Goal: Information Seeking & Learning: Learn about a topic

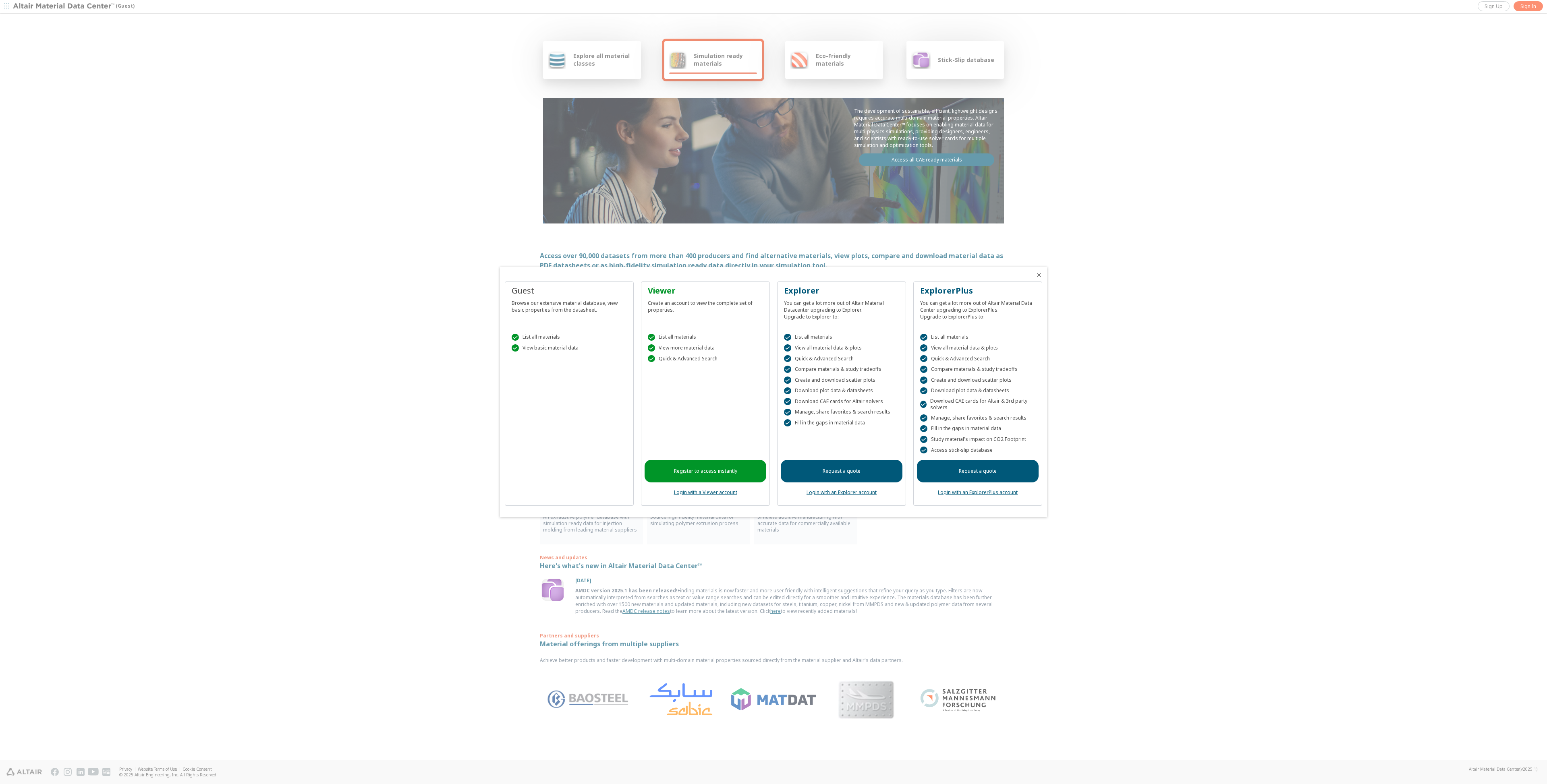
click at [1038, 273] on icon "Close" at bounding box center [1039, 275] width 7 height 7
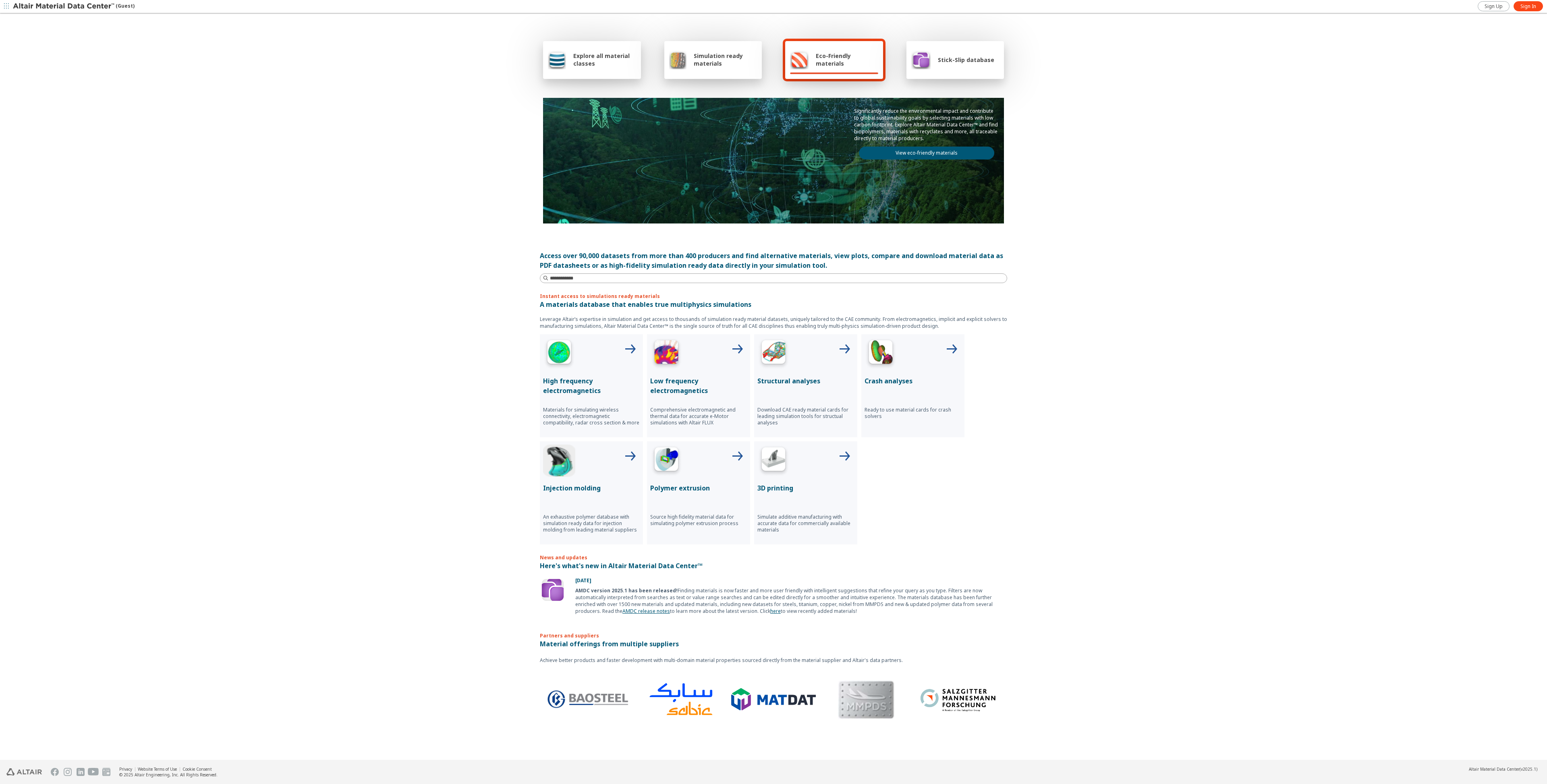
click at [602, 61] on span "Explore all material classes" at bounding box center [605, 59] width 63 height 15
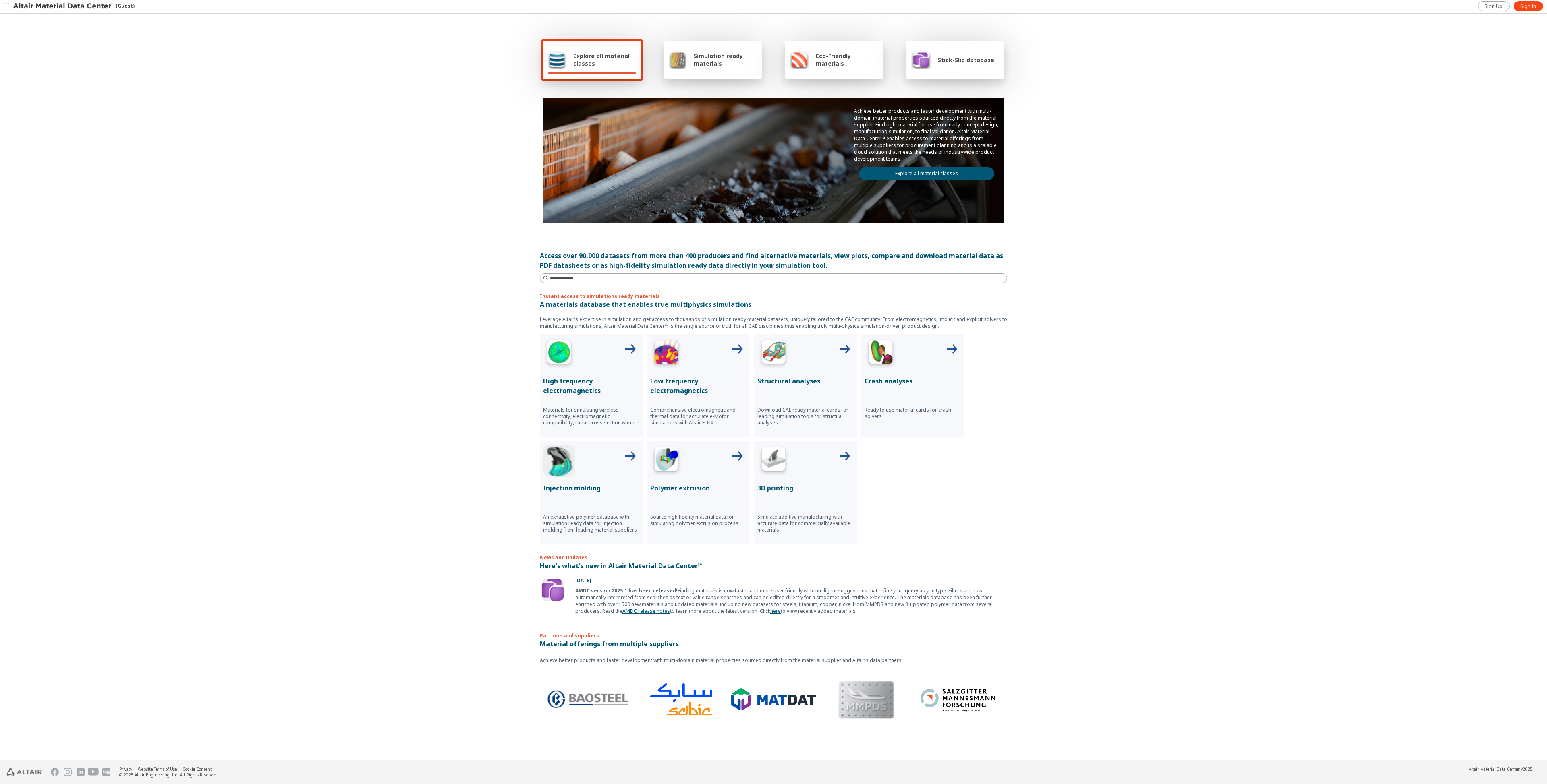
click at [928, 174] on link "Explore all material classes" at bounding box center [926, 173] width 135 height 13
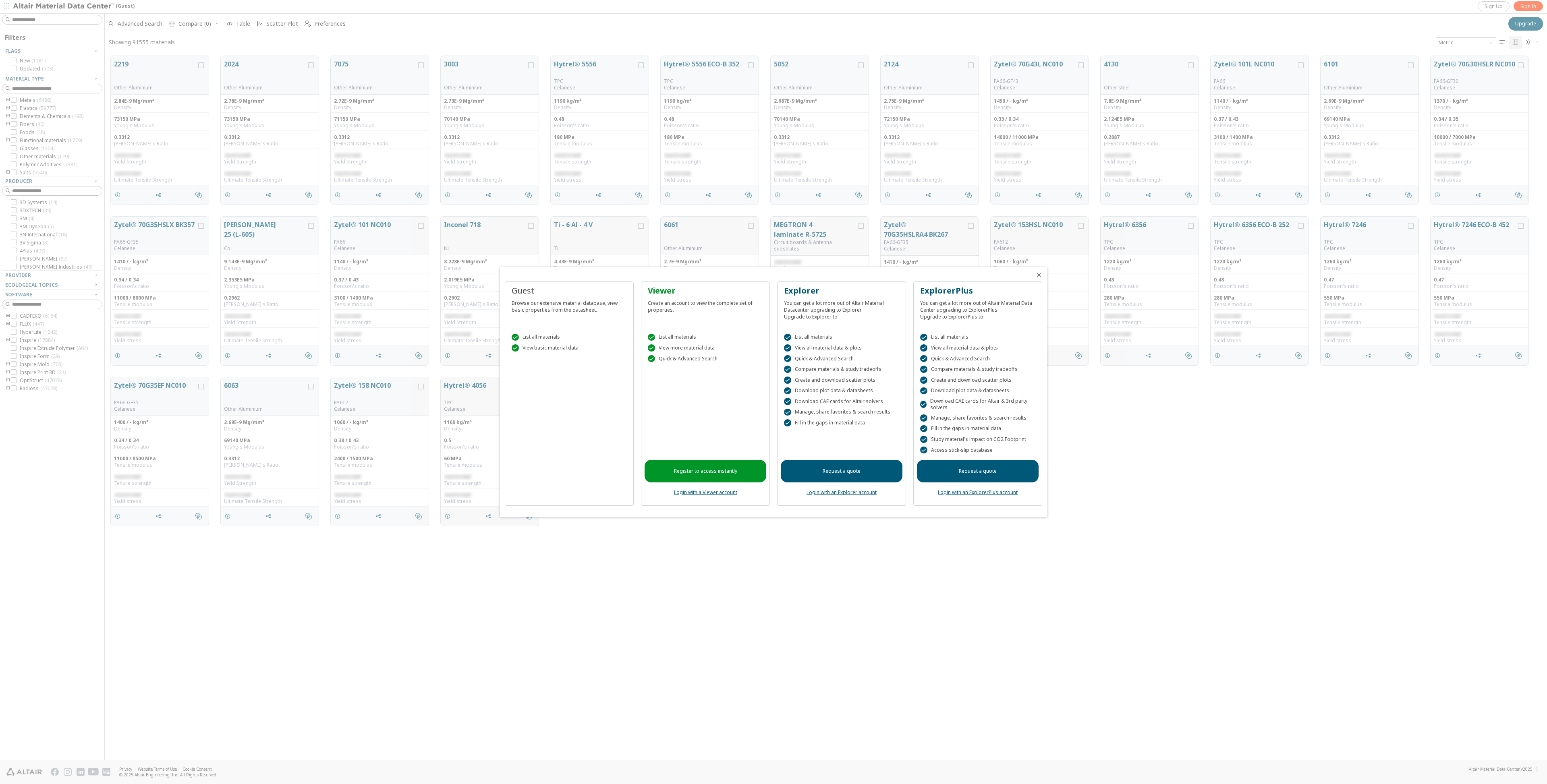
scroll to position [704, 1436]
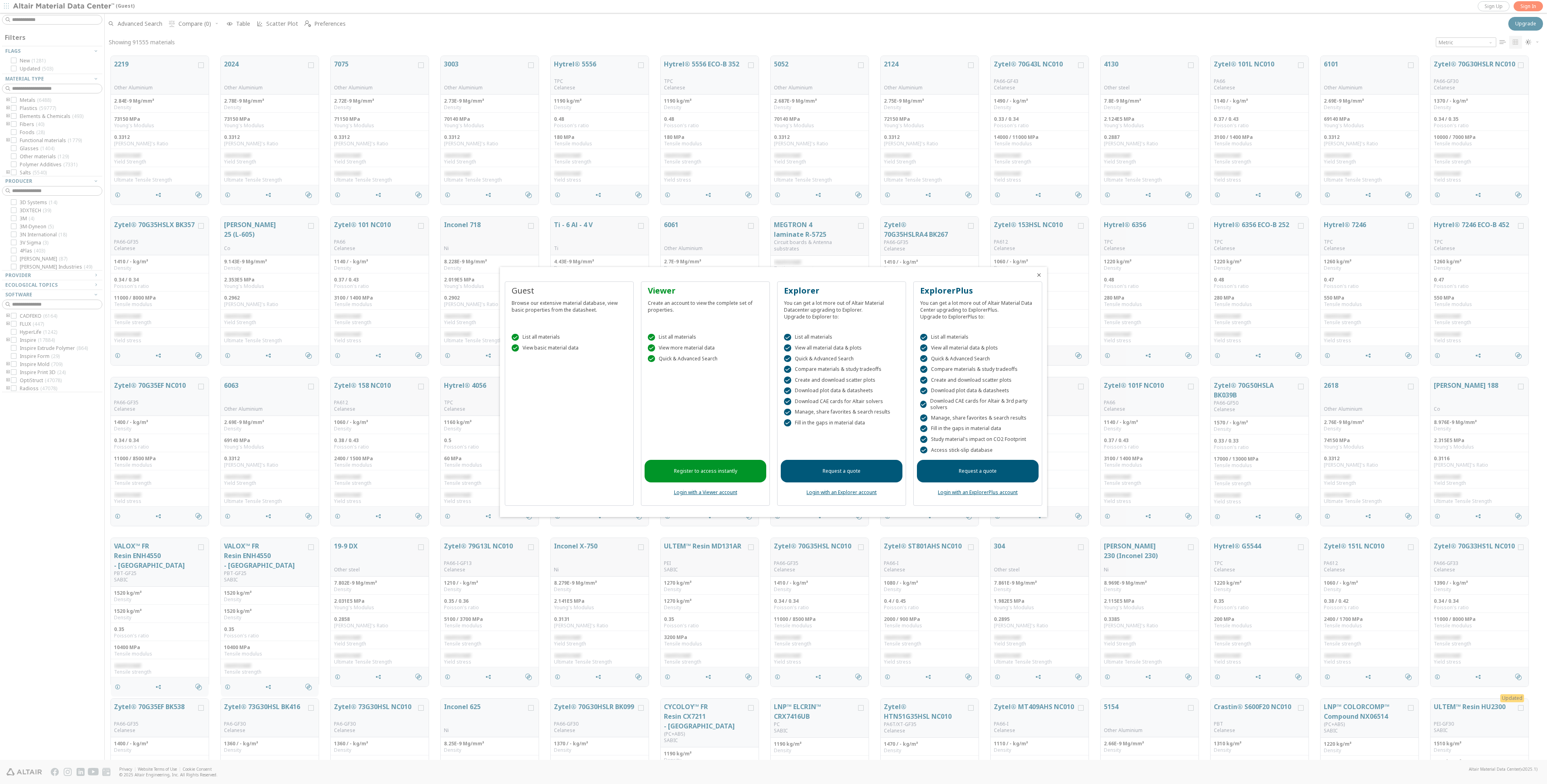
click at [1038, 276] on icon "Close" at bounding box center [1039, 275] width 7 height 7
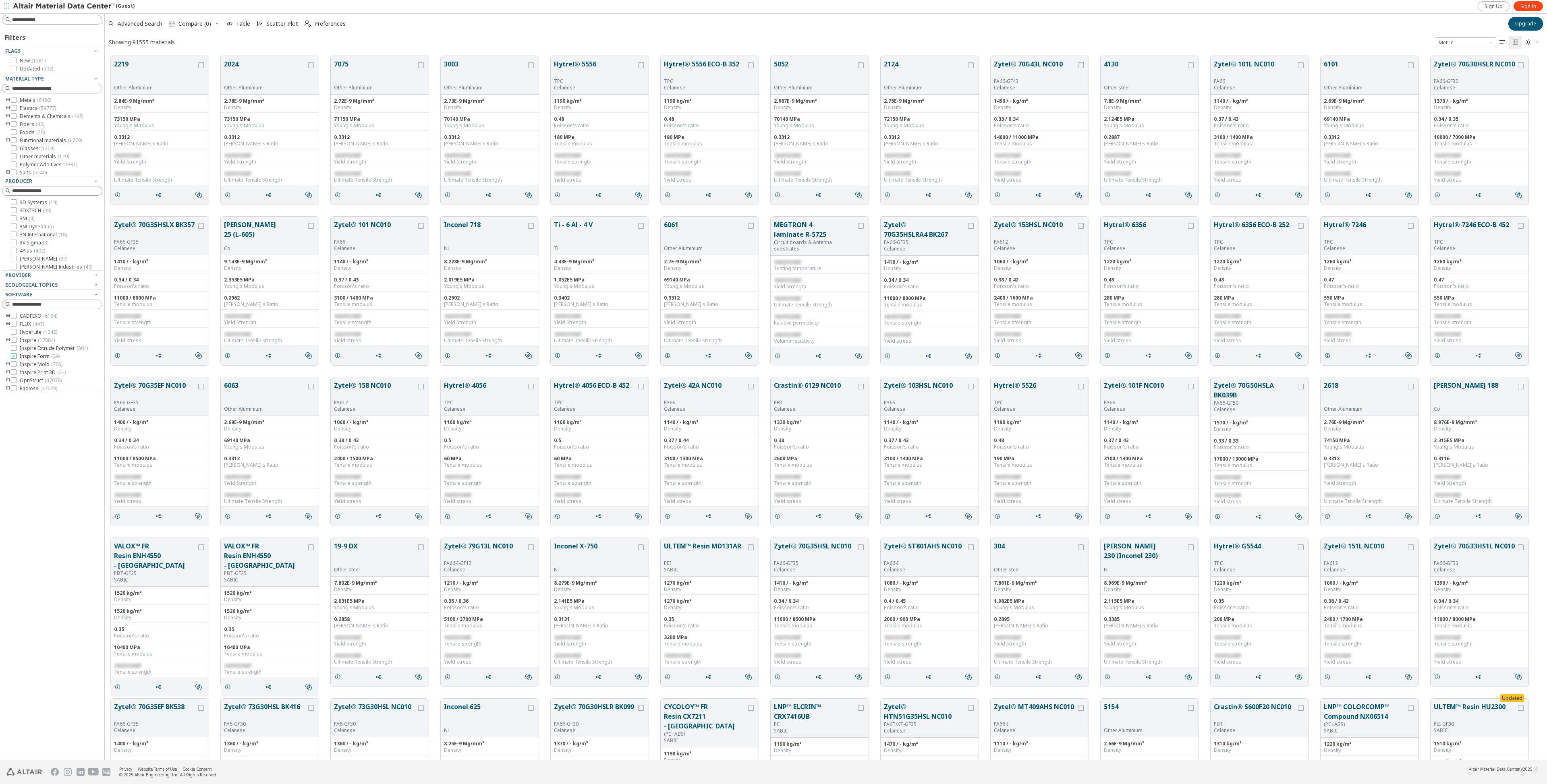
scroll to position [66, 0]
click at [7, 355] on icon "toogle group" at bounding box center [8, 355] width 5 height 7
click at [14, 372] on icon at bounding box center [13, 370] width 5 height 5
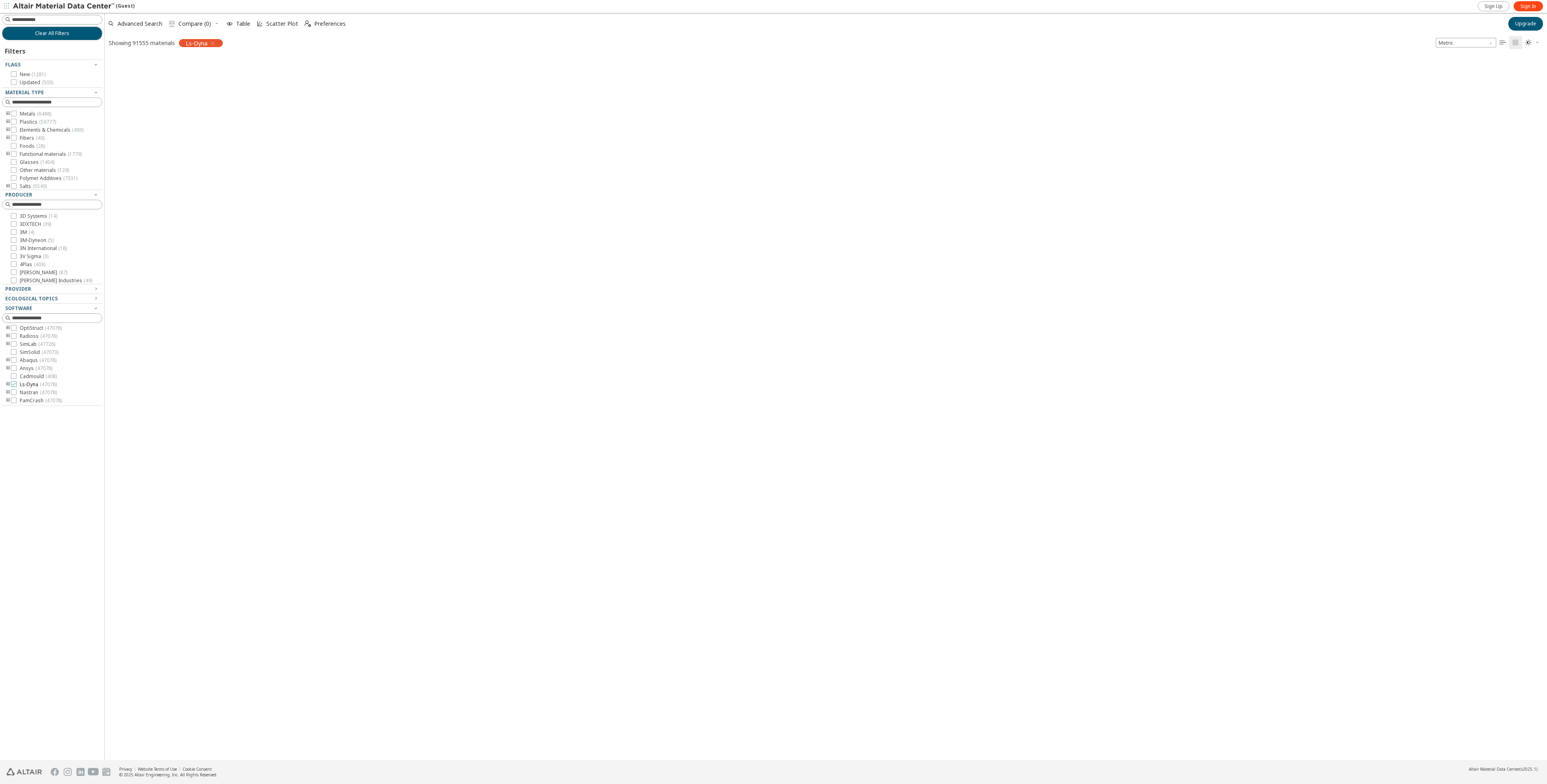
scroll to position [703, 1436]
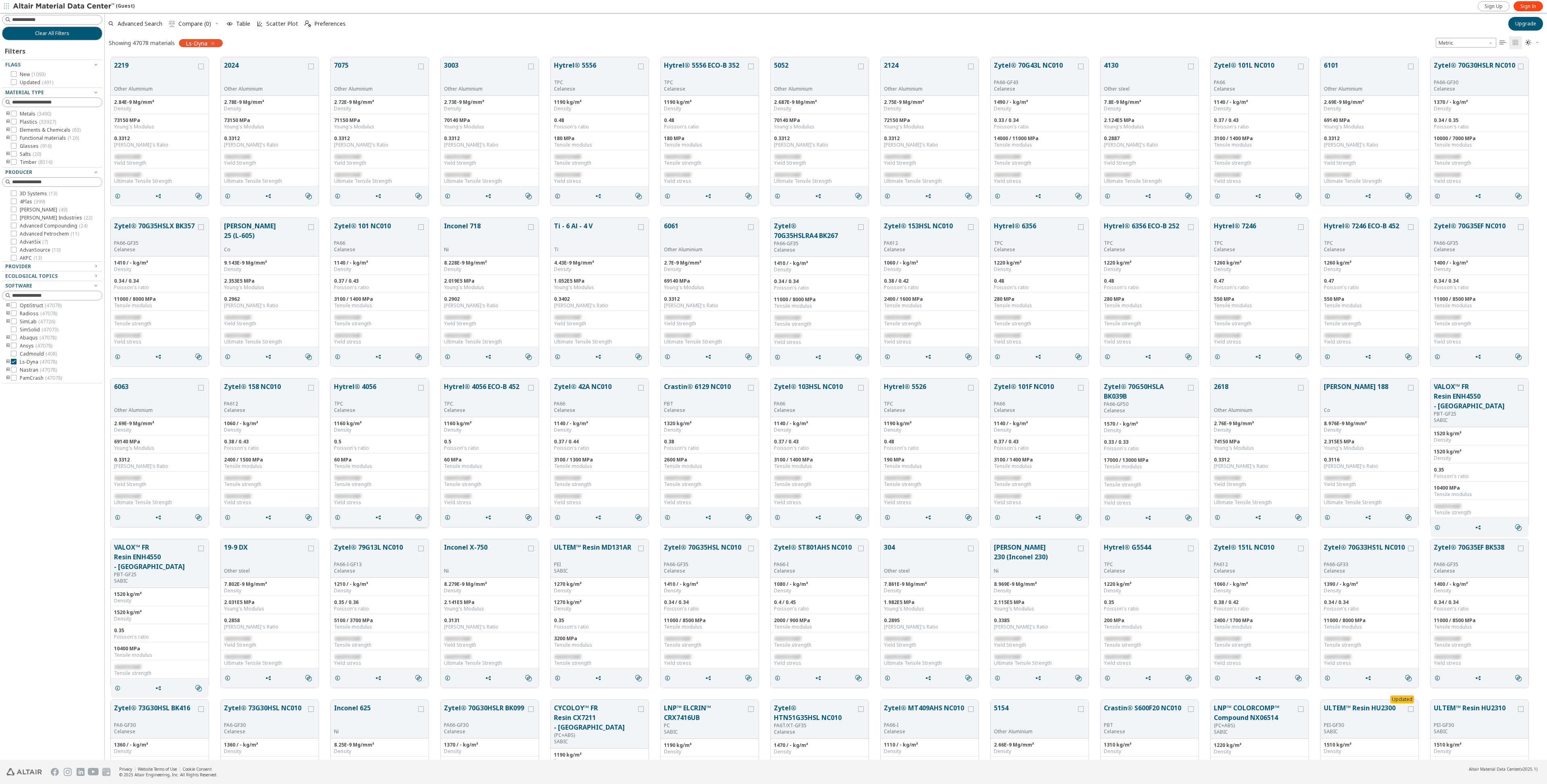
click at [391, 390] on button "Hytrel® 4056" at bounding box center [375, 391] width 83 height 19
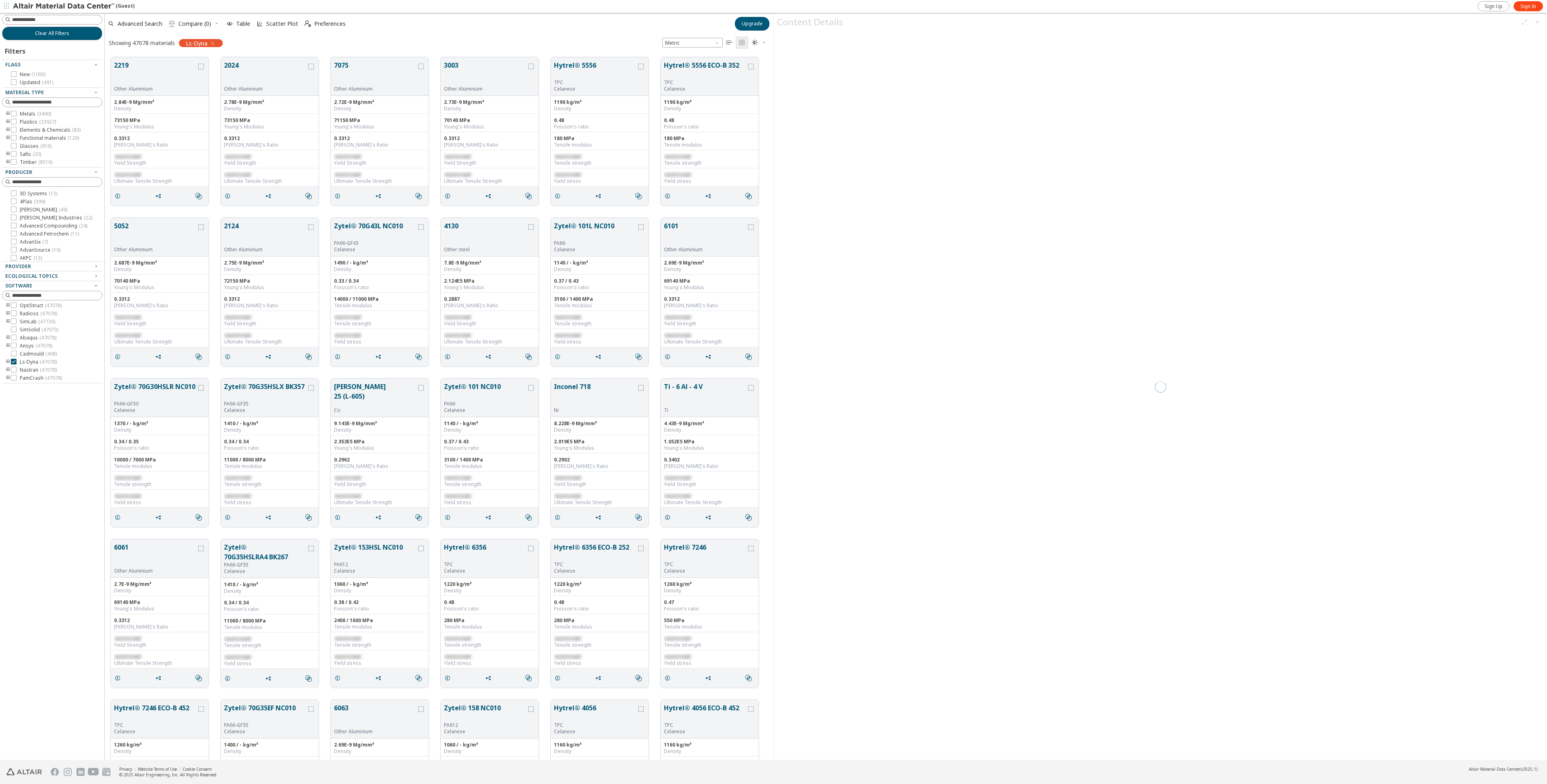
scroll to position [703, 663]
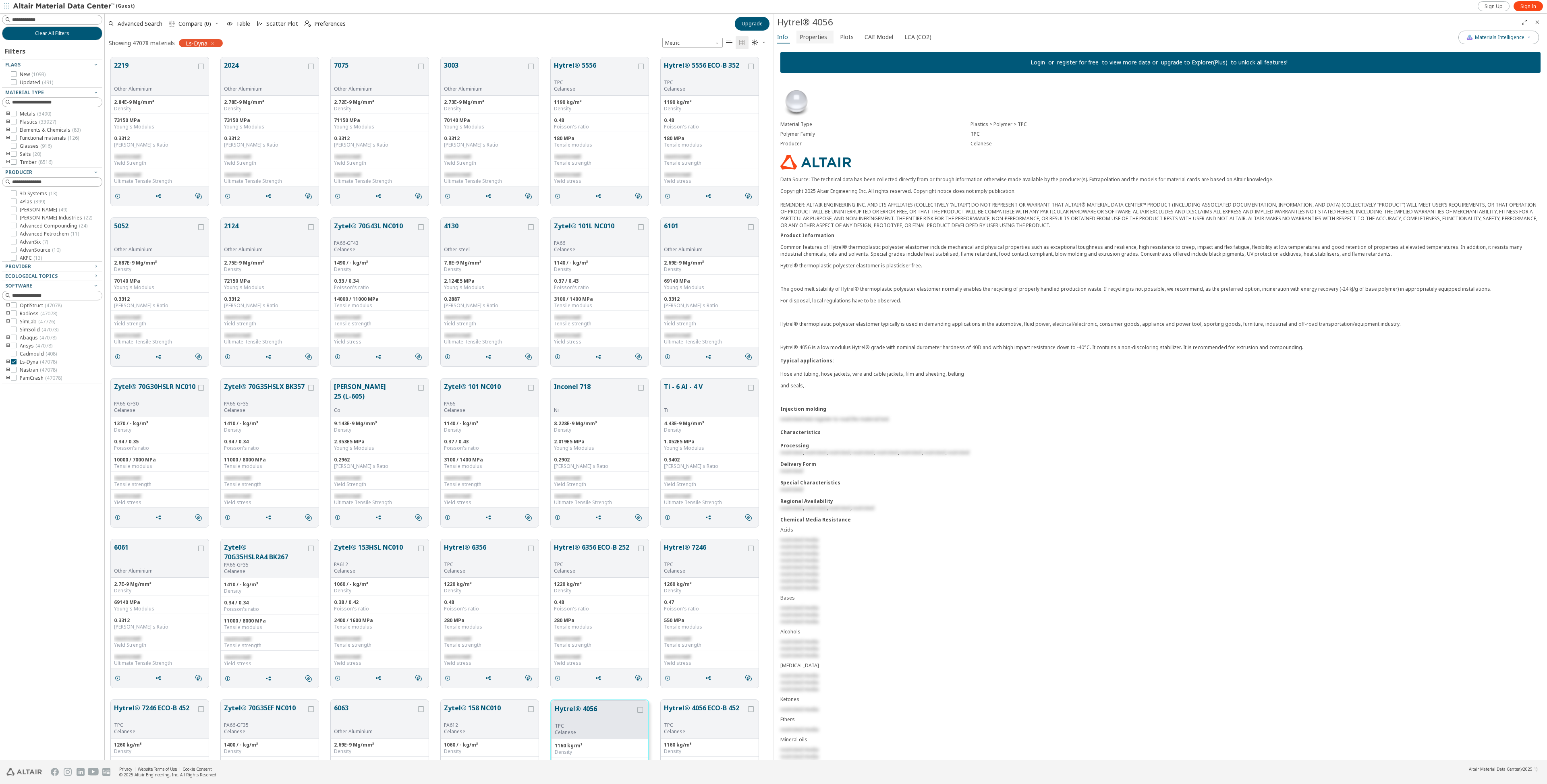
click at [816, 41] on span "Properties" at bounding box center [814, 37] width 28 height 13
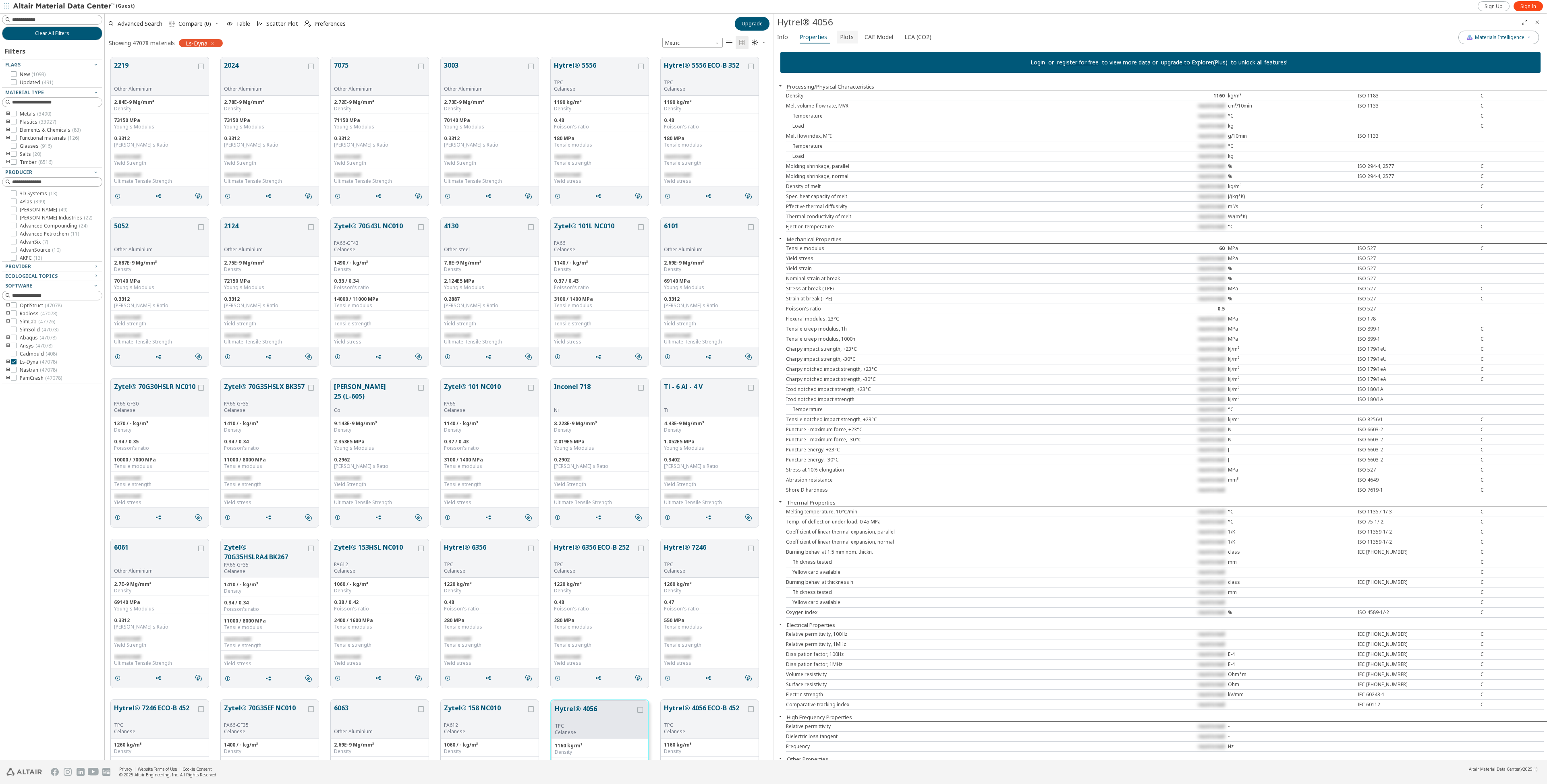
click at [845, 37] on span "Plots" at bounding box center [847, 37] width 14 height 13
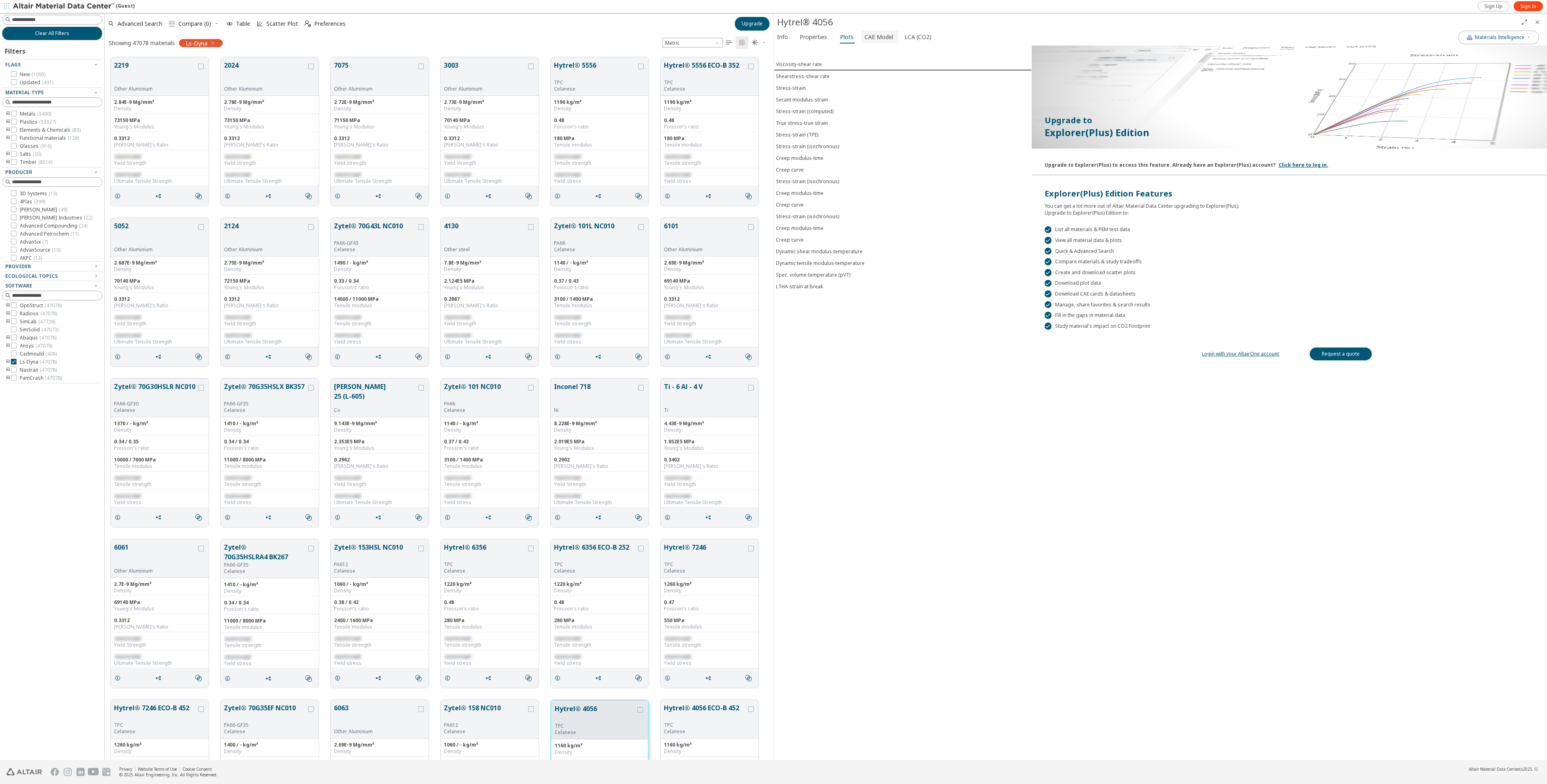
click at [886, 37] on span "CAE Model" at bounding box center [879, 37] width 29 height 13
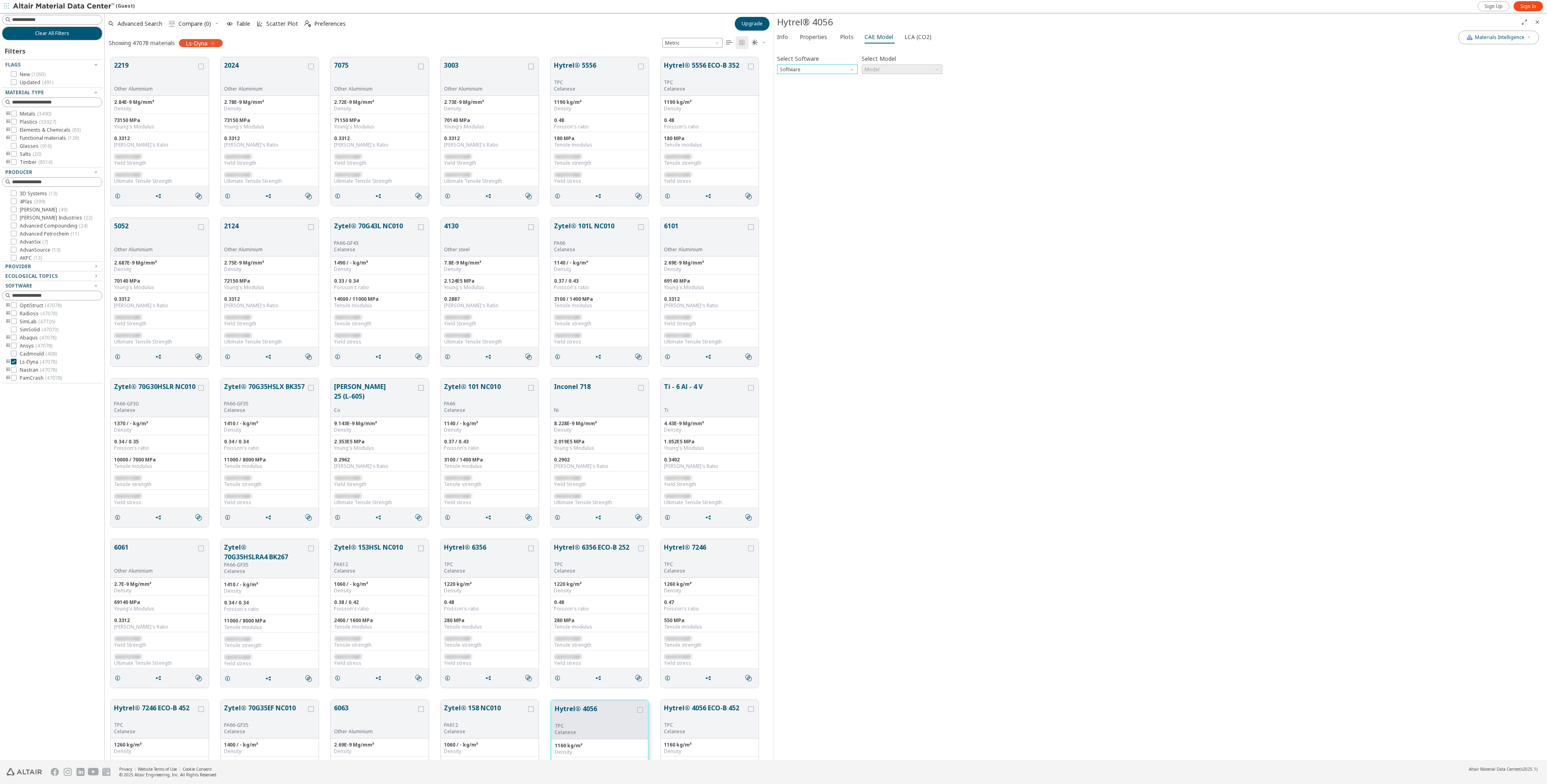
click at [850, 71] on span "Software" at bounding box center [853, 67] width 7 height 7
click at [837, 154] on span "Ls-Dyna" at bounding box center [817, 156] width 74 height 5
click at [901, 71] on span "Model" at bounding box center [902, 69] width 80 height 10
click at [900, 85] on button "Mat24" at bounding box center [902, 89] width 80 height 10
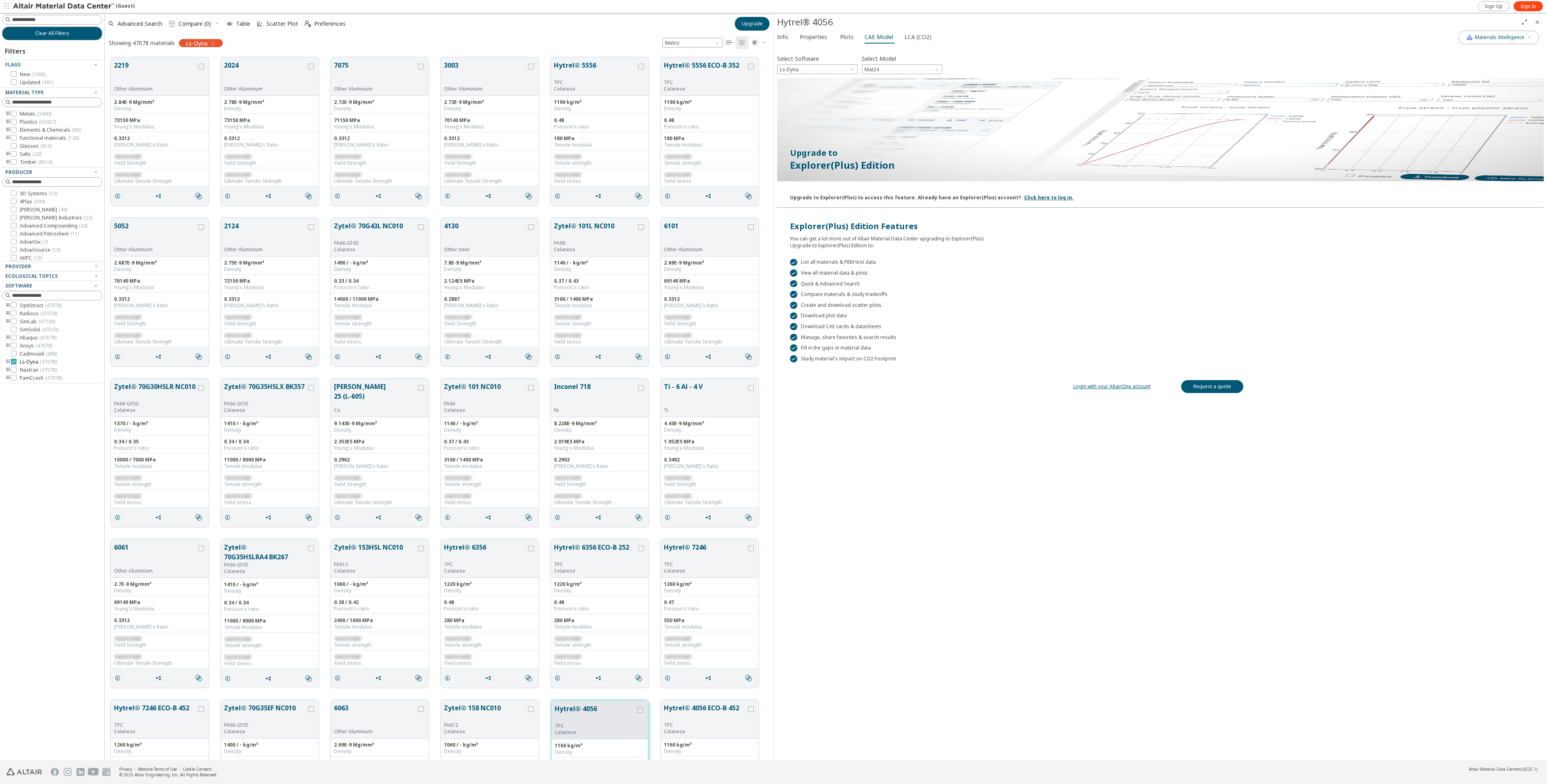
click at [14, 359] on icon at bounding box center [13, 361] width 5 height 5
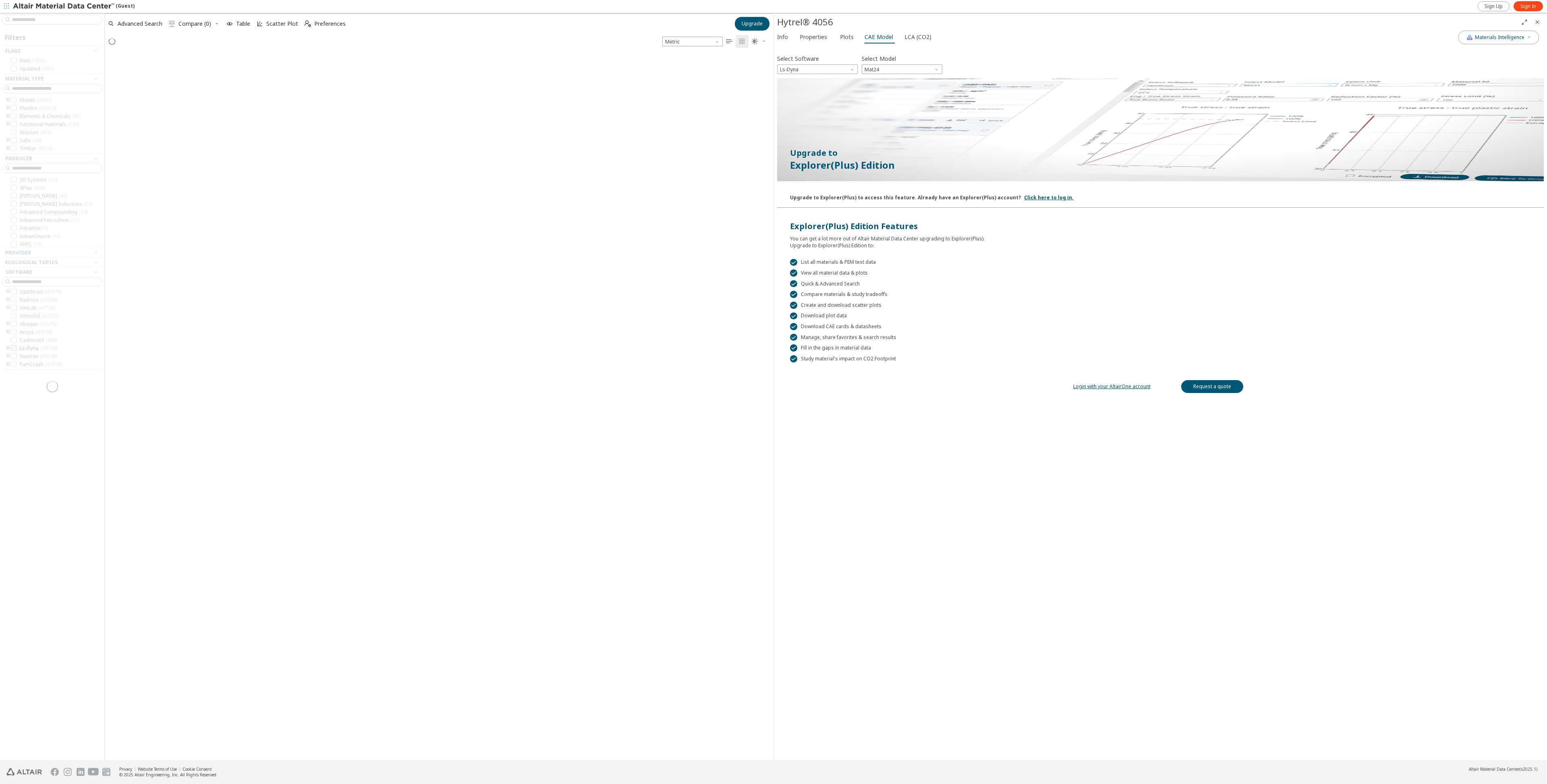
scroll to position [705, 663]
click at [1539, 20] on icon "Close" at bounding box center [1537, 22] width 7 height 7
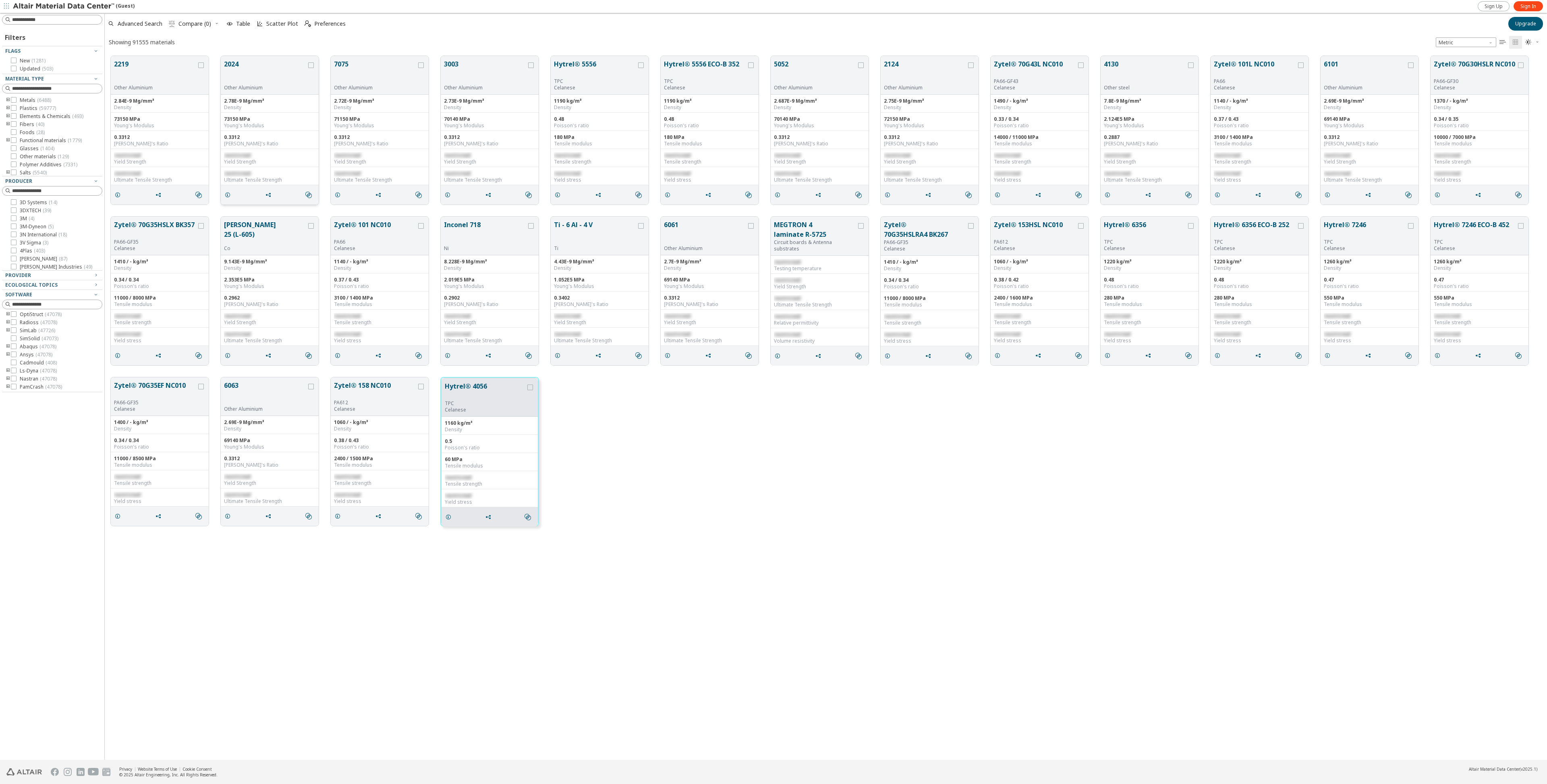
scroll to position [704, 1436]
click at [367, 65] on button "7075" at bounding box center [375, 72] width 83 height 25
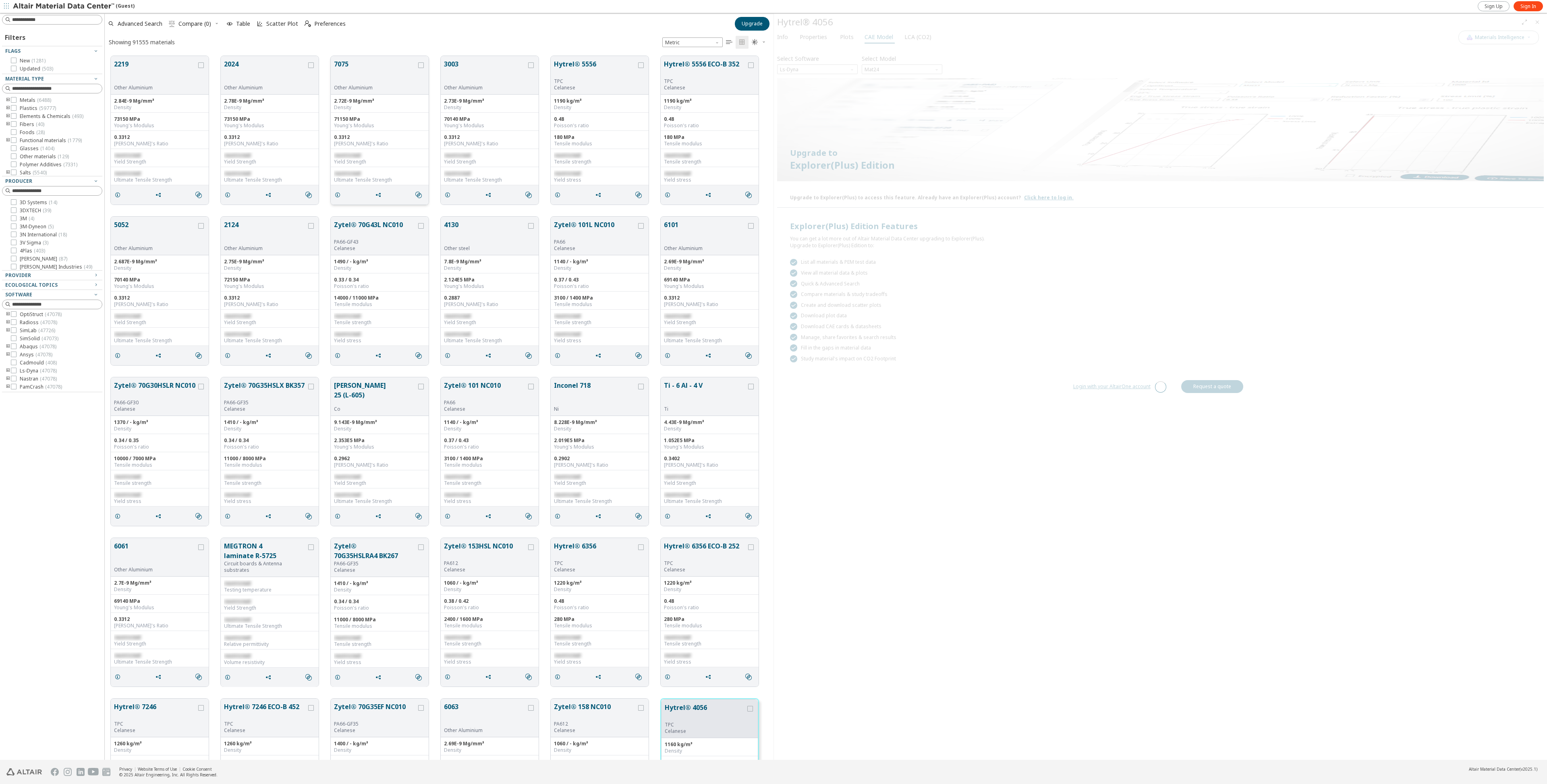
scroll to position [704, 663]
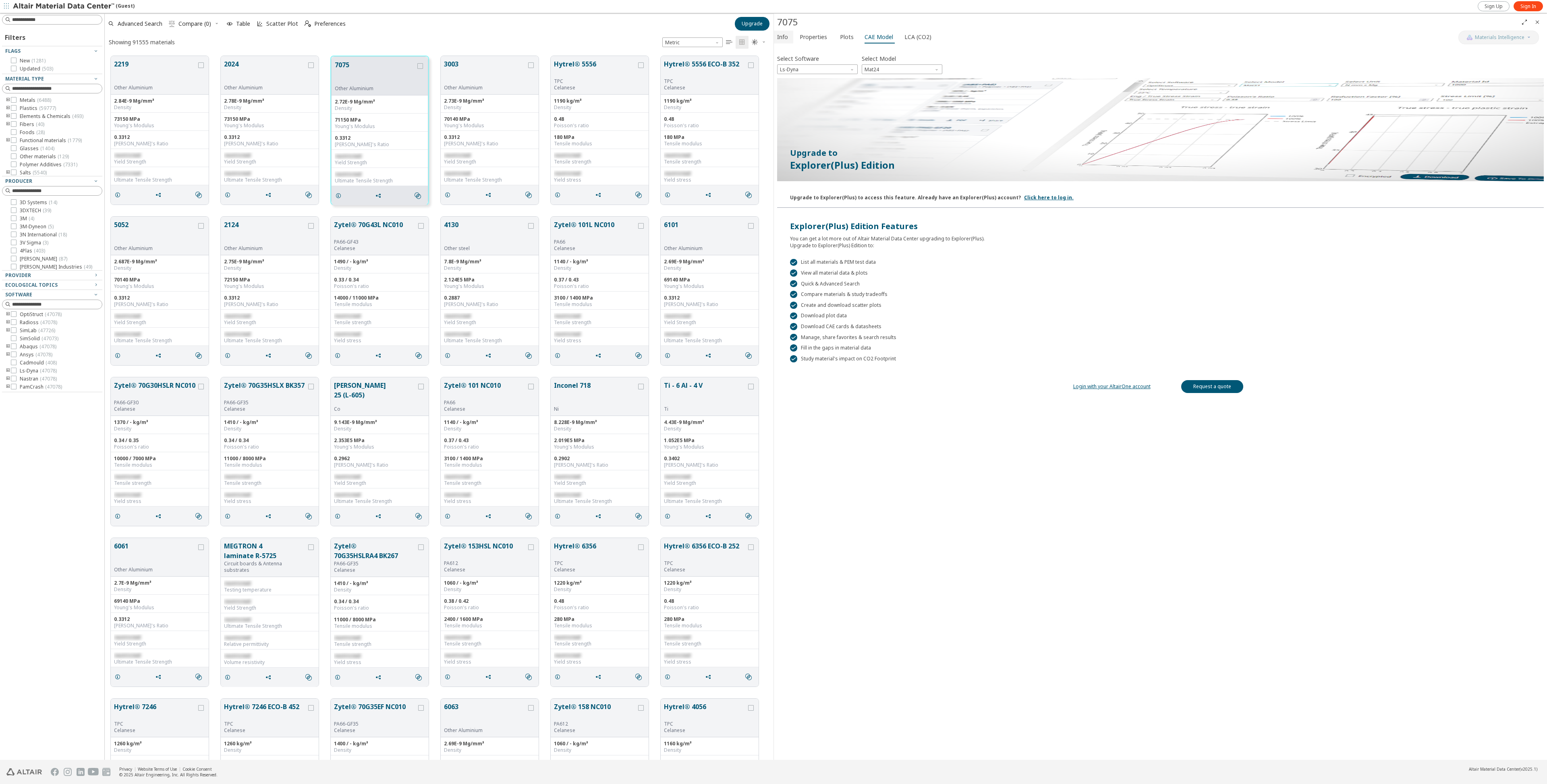
click at [783, 39] on span "Info" at bounding box center [783, 37] width 11 height 13
